Goal: Check status: Check status

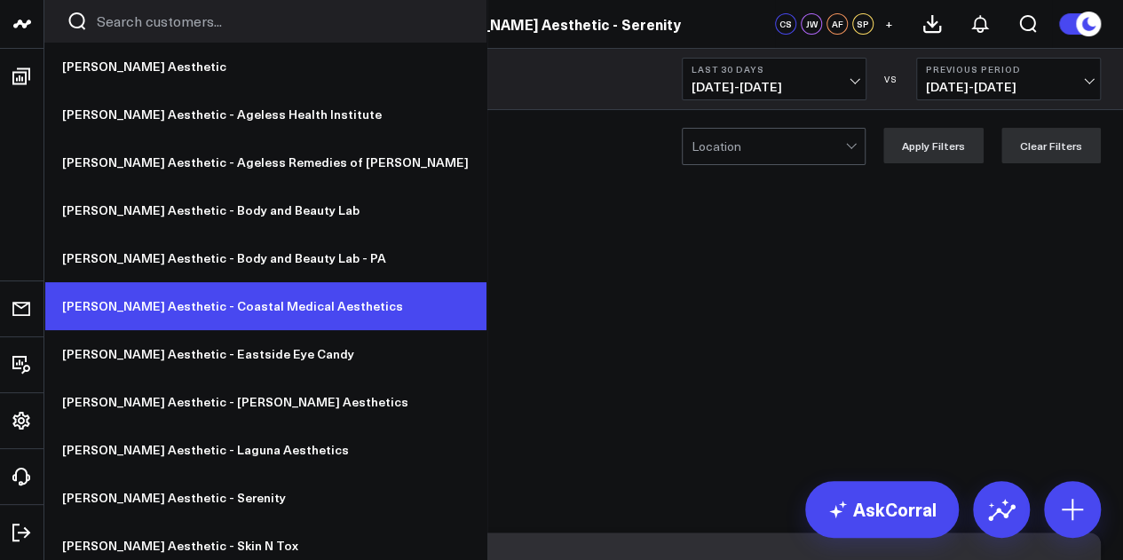
click at [165, 308] on link "[PERSON_NAME] Aesthetic - Coastal Medical Aesthetics" at bounding box center [265, 306] width 442 height 48
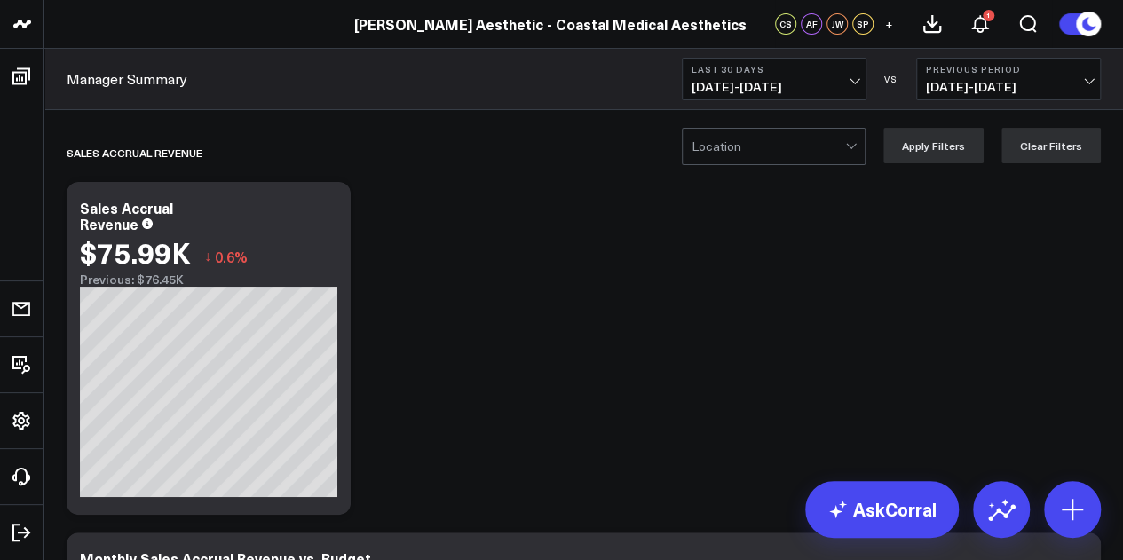
click at [820, 85] on span "[DATE] - [DATE]" at bounding box center [774, 87] width 165 height 14
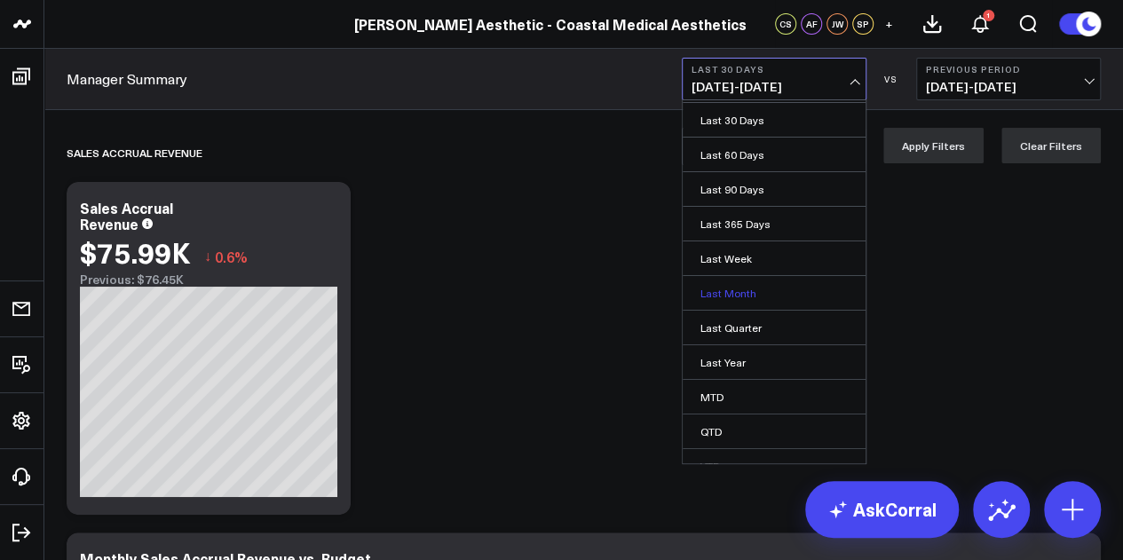
scroll to position [67, 0]
click at [766, 393] on link "MTD" at bounding box center [774, 396] width 183 height 34
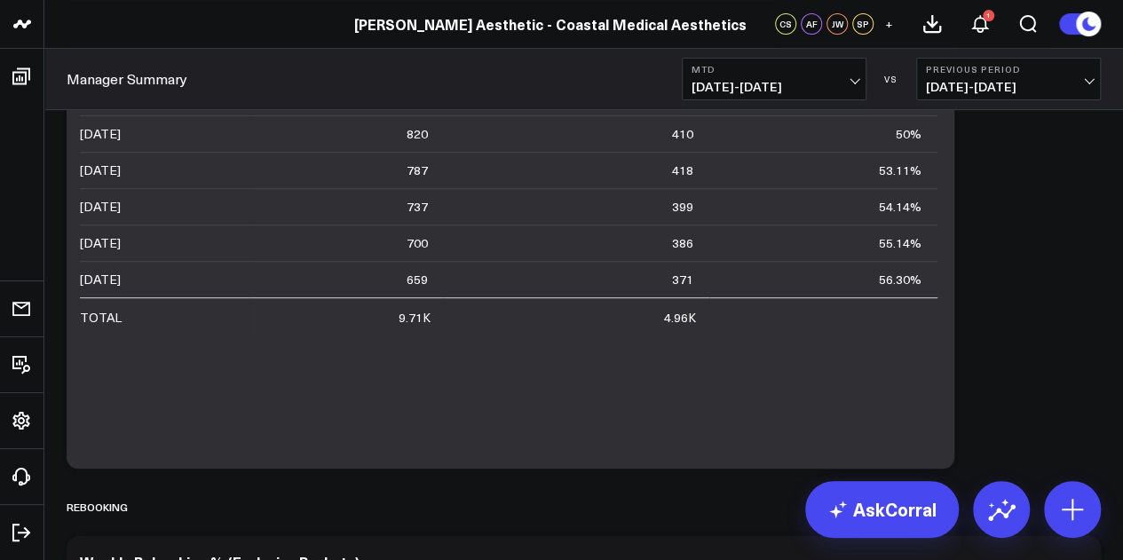
scroll to position [4030, 0]
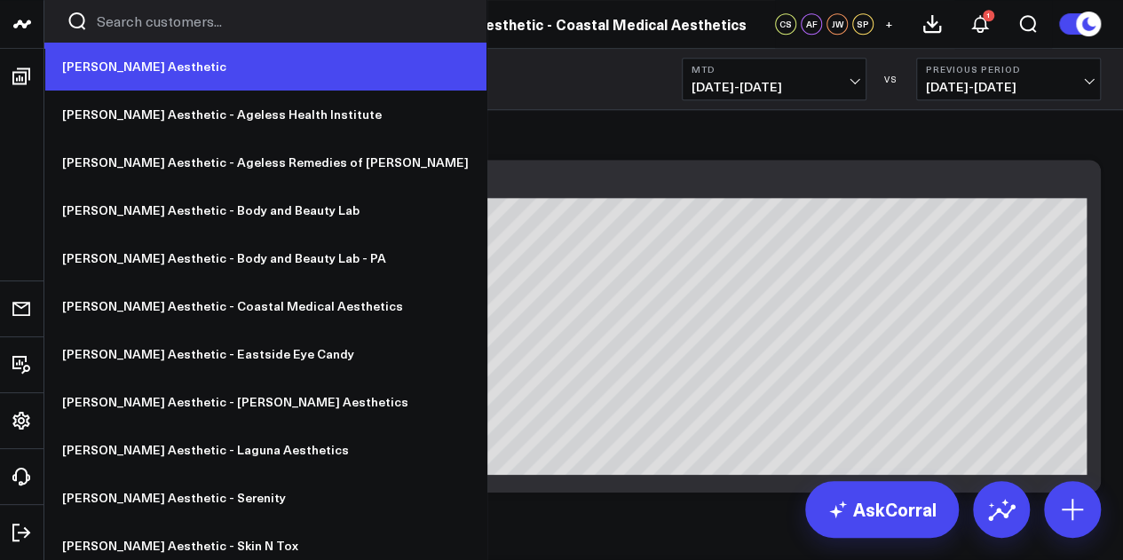
click at [89, 58] on link "[PERSON_NAME] Aesthetic" at bounding box center [265, 67] width 442 height 48
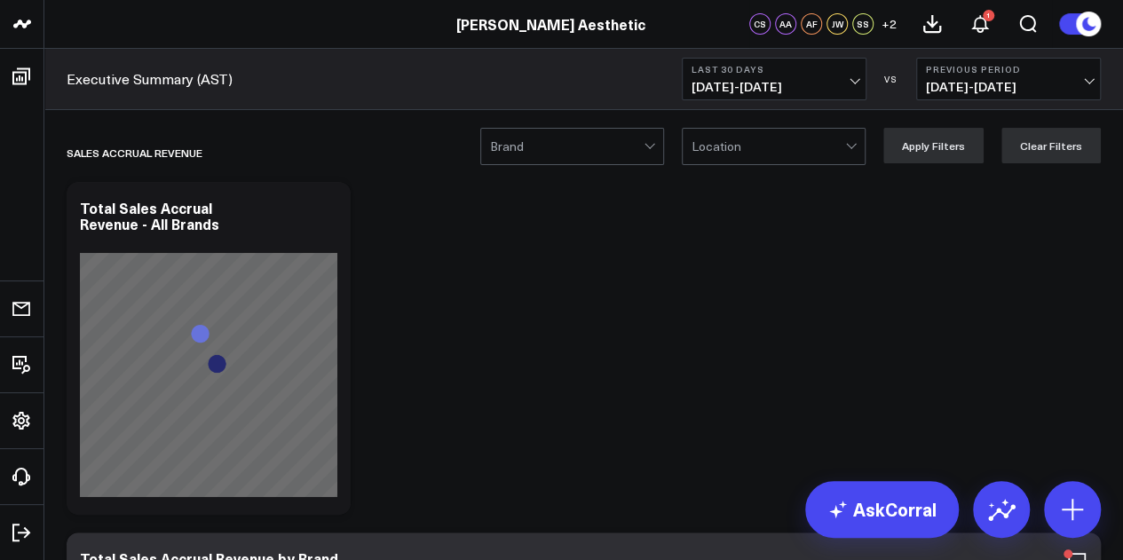
click at [845, 80] on span "[DATE] - [DATE]" at bounding box center [774, 87] width 165 height 14
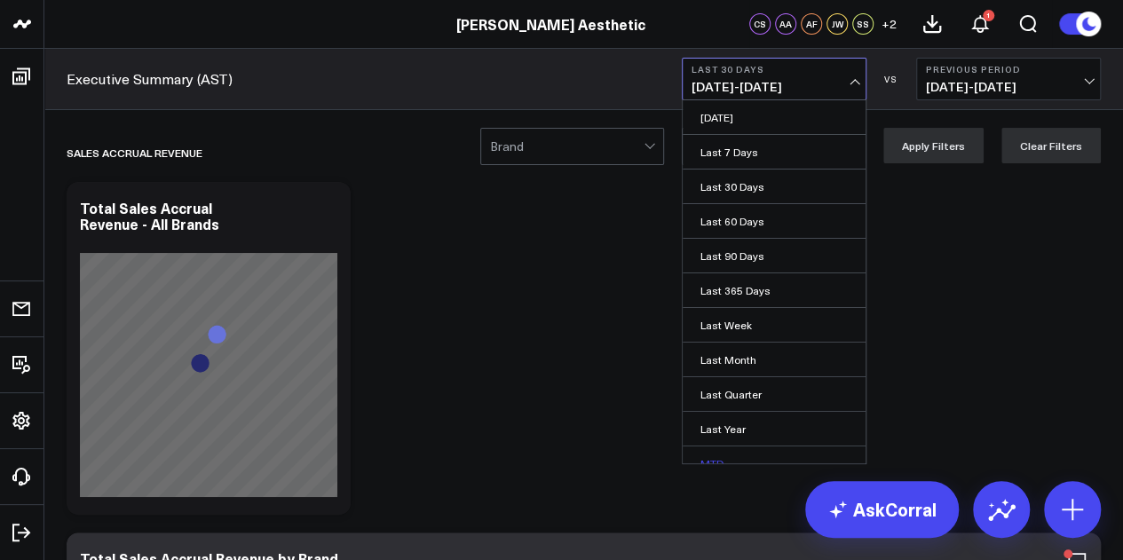
click at [790, 454] on link "MTD" at bounding box center [774, 464] width 183 height 34
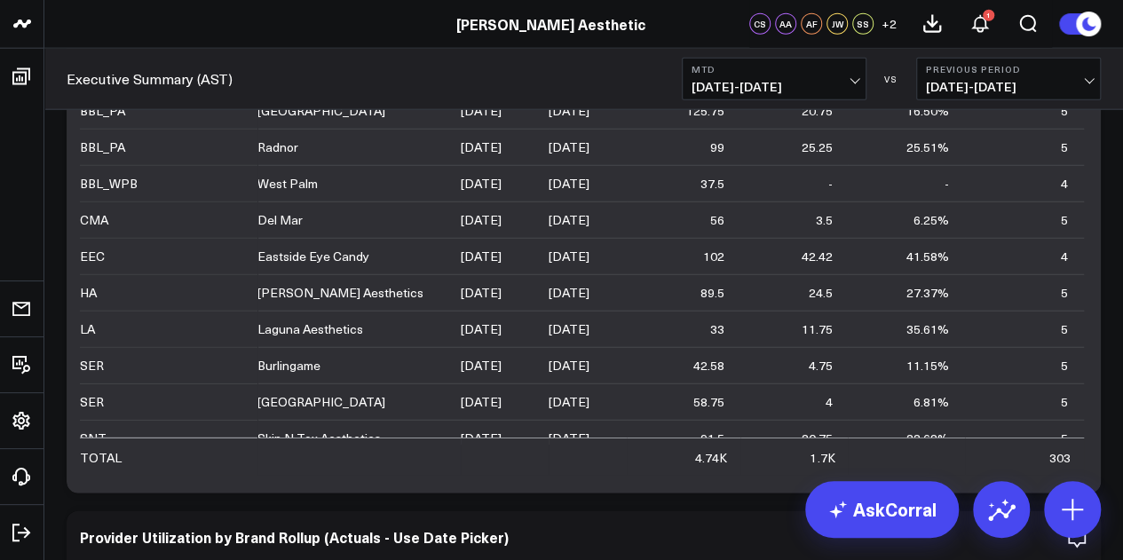
scroll to position [8897, 0]
